Goal: Task Accomplishment & Management: Manage account settings

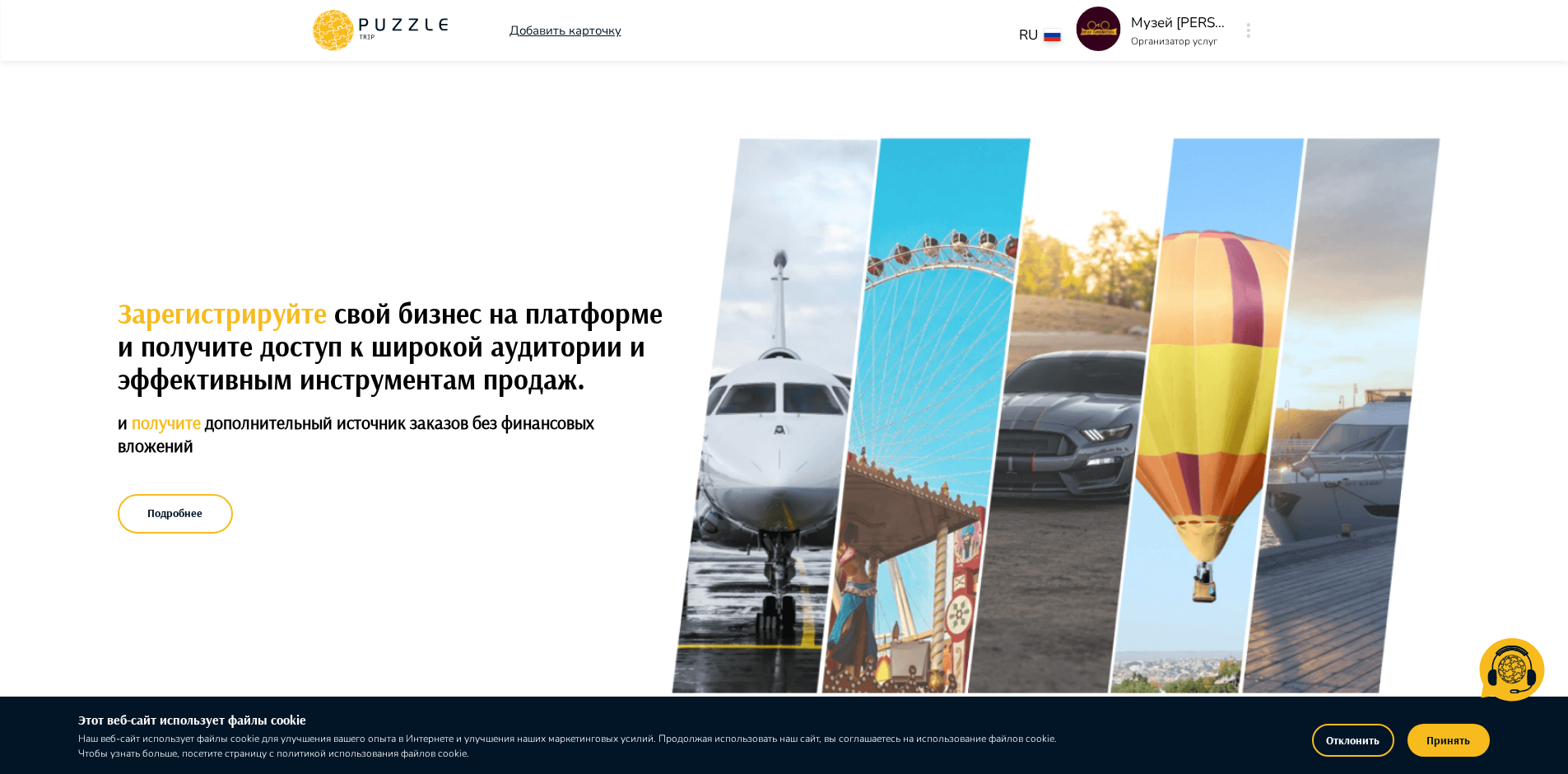
click at [1092, 34] on img at bounding box center [1098, 29] width 45 height 45
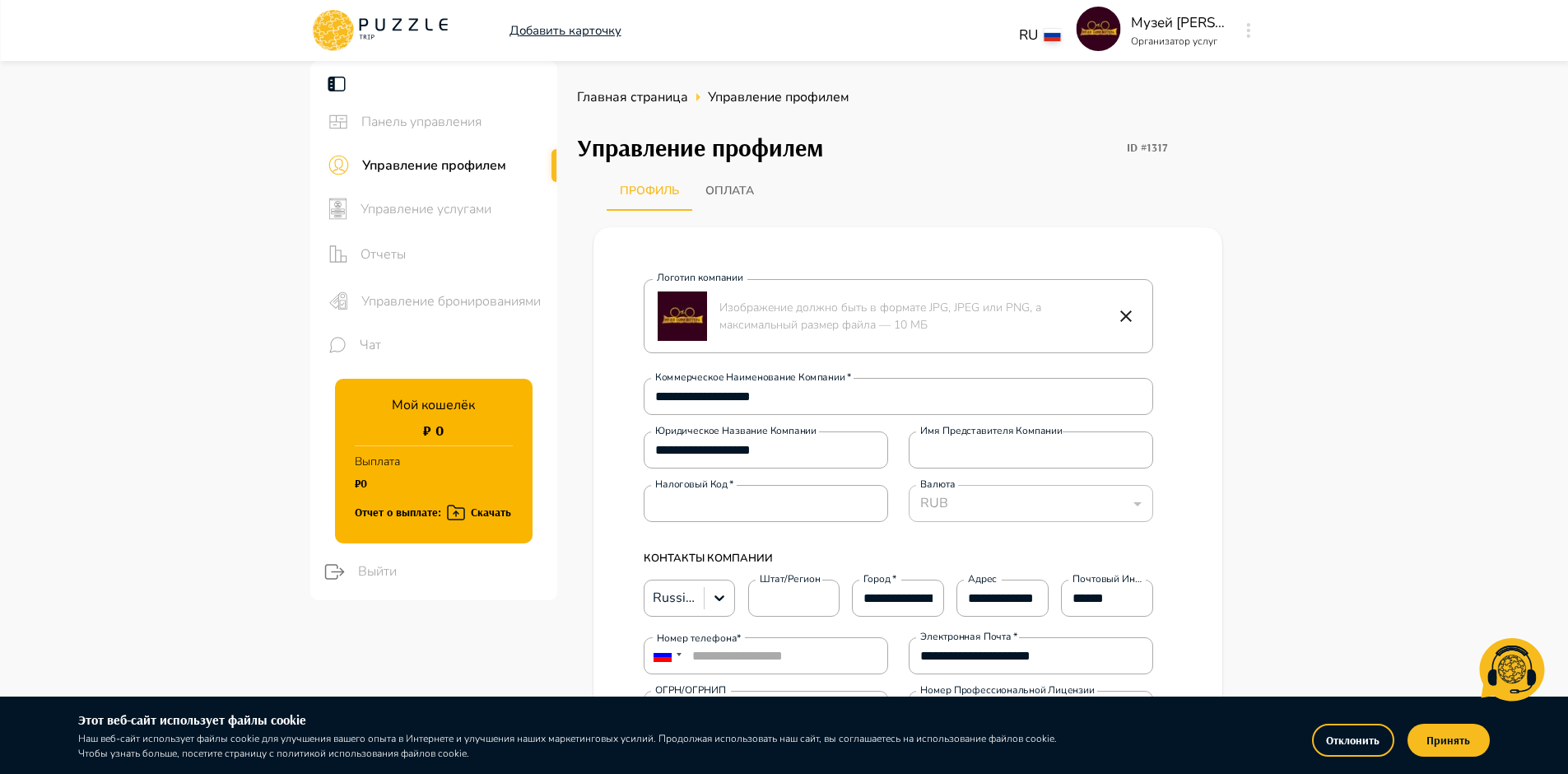
type textarea "*"
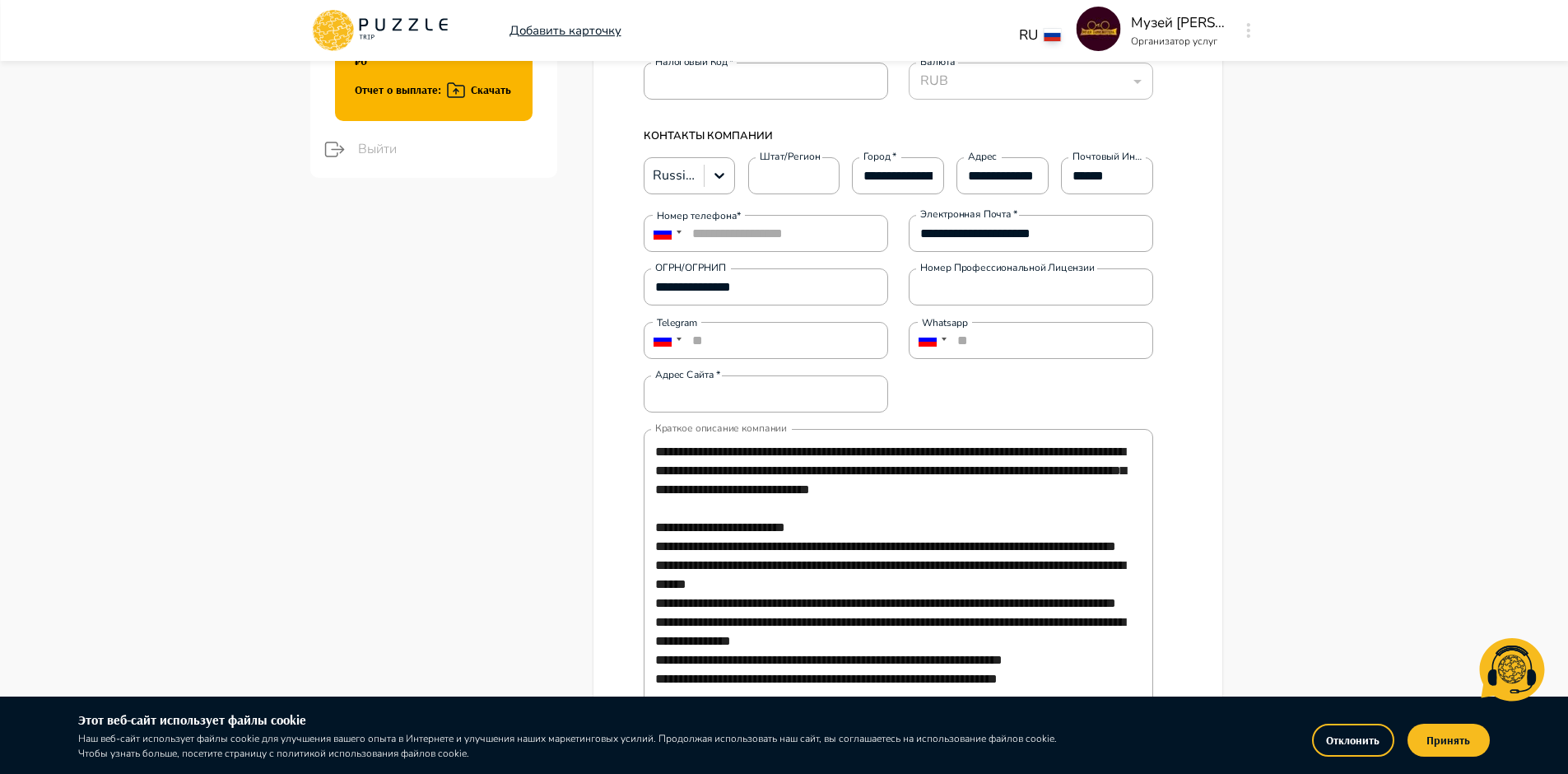
scroll to position [419, 0]
